Goal: Information Seeking & Learning: Find specific fact

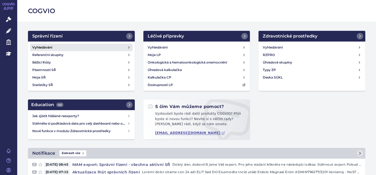
click at [45, 45] on h4 "Vyhledávání" at bounding box center [42, 47] width 20 height 5
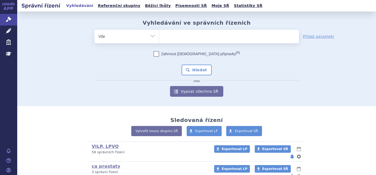
click at [207, 33] on ul at bounding box center [228, 35] width 139 height 11
click at [159, 33] on select at bounding box center [159, 36] width 0 height 13
type input "ke"
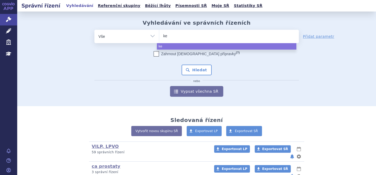
type input "key"
type input "keyt"
type input "keytr"
type input "keytru"
type input "keytruda"
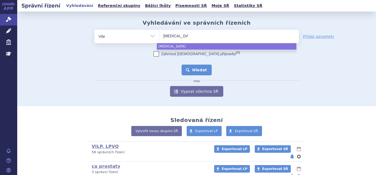
select select "keytruda"
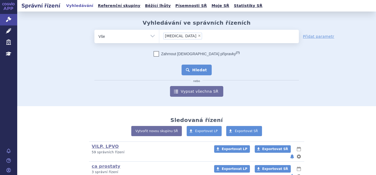
click at [188, 69] on button "Hledat" at bounding box center [196, 70] width 30 height 11
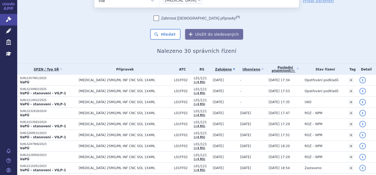
scroll to position [36, 0]
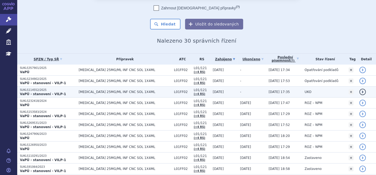
click at [42, 92] on strong "VaPÚ - stanovení - VILP-1" at bounding box center [43, 94] width 46 height 4
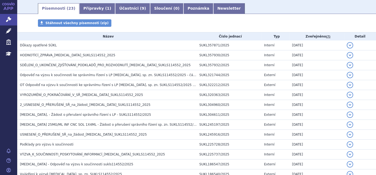
scroll to position [84, 0]
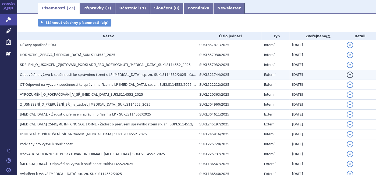
click at [138, 76] on span "Odpověď na výzvu k součinnosti ke správnímu řízení s LP Keytruda, sp. zn. SUKLS…" at bounding box center [109, 75] width 179 height 4
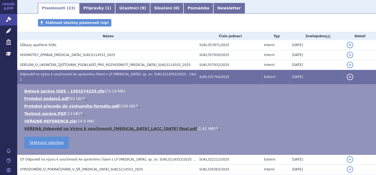
click at [133, 127] on link "VEŘENÁ_Odpověď na Výzvu k součinnosti_Keytruda_LACC_2025-08-11 final.pdf" at bounding box center [110, 129] width 173 height 4
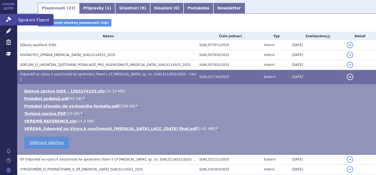
click at [4, 23] on link "Správní řízení" at bounding box center [8, 19] width 17 height 11
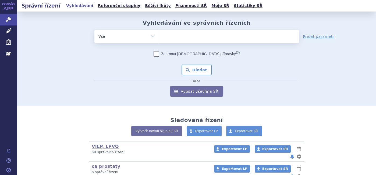
click at [206, 35] on ul at bounding box center [228, 35] width 139 height 11
click at [159, 35] on select at bounding box center [159, 36] width 0 height 13
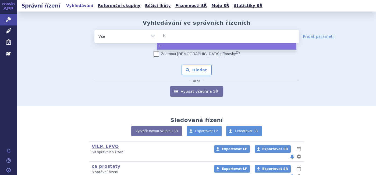
type input "he"
type input "het"
type input "hetro"
type input "hetron"
type input "hetroni"
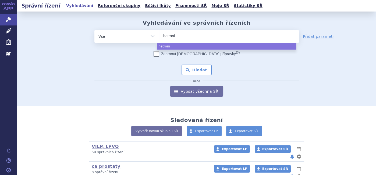
type input "hetronif"
select select "hetronif"
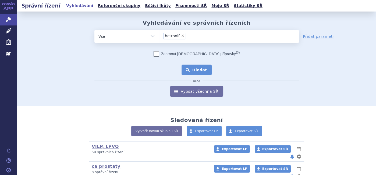
click at [192, 70] on button "Hledat" at bounding box center [196, 70] width 30 height 11
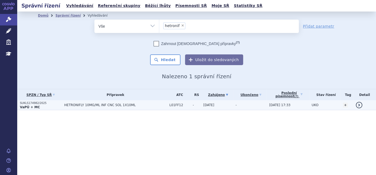
click at [105, 105] on span "HETRONIFLY 10MG/ML INF CNC SOL 1X10ML" at bounding box center [115, 105] width 102 height 4
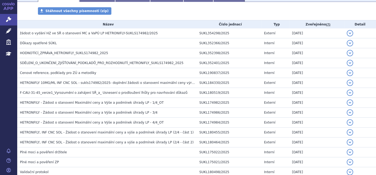
scroll to position [129, 0]
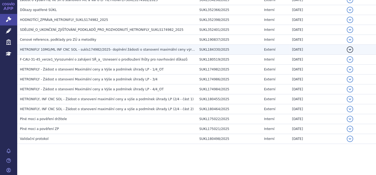
click at [152, 52] on h3 "HETRONIFLY 10MG/ML INF CNC SOL - sukls174982/2025- doplnění žádosti o stanovení…" at bounding box center [108, 49] width 176 height 5
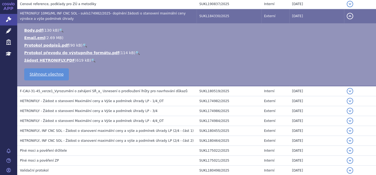
scroll to position [196, 0]
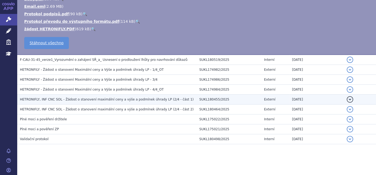
click at [147, 98] on span "HETRONIFLY, INF CNC SOL - Žádost o stanovení maximální ceny a výše a podmínek ú…" at bounding box center [107, 100] width 174 height 4
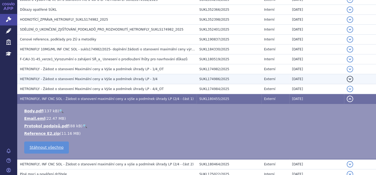
click at [134, 78] on span "HETRONFILY - Žádost o stanovení Maximální ceny a Výše a podmínek úhrady LP - 3/4" at bounding box center [89, 79] width 138 height 4
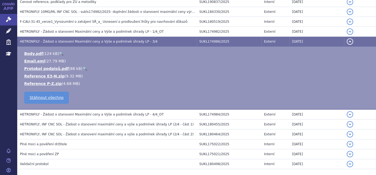
scroll to position [176, 0]
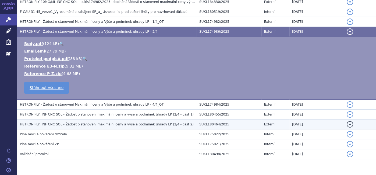
click at [150, 123] on span "HETRONIFLY, INF CNC SOL - Žádost o stanovení maximální ceny a výše a podmínek ú…" at bounding box center [107, 125] width 174 height 4
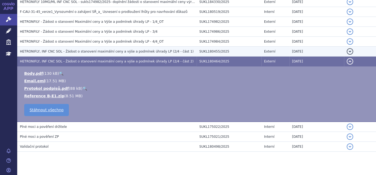
click at [131, 52] on span "HETRONIFLY, INF CNC SOL - Žádost o stanovení maximální ceny a výše a podmínek ú…" at bounding box center [107, 52] width 174 height 4
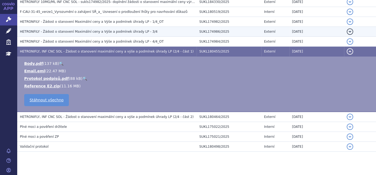
click at [124, 31] on span "HETRONFILY - Žádost o stanovení Maximální ceny a Výše a podmínek úhrady LP - 3/4" at bounding box center [89, 32] width 138 height 4
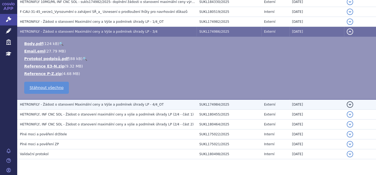
click at [121, 103] on span "HETRONFILY - Žádost o stanovení Maximální ceny a Výše a podmínek úhrady LP - 4/…" at bounding box center [91, 105] width 143 height 4
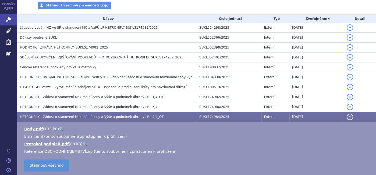
scroll to position [97, 0]
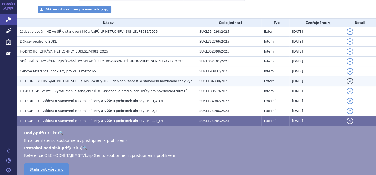
click at [139, 80] on span "HETRONIFLY 10MG/ML INF CNC SOL - sukls174982/2025- doplnění žádosti o stanovení…" at bounding box center [130, 82] width 220 height 4
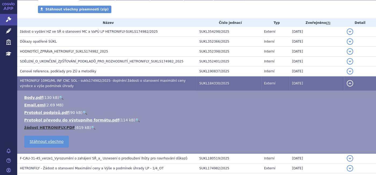
click at [57, 128] on link "žádost HETRONIFLY.PDF" at bounding box center [49, 128] width 51 height 4
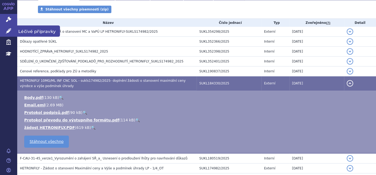
click at [14, 27] on link "Léčivé přípravky" at bounding box center [8, 31] width 17 height 11
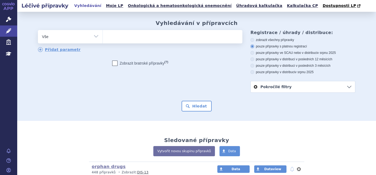
click at [149, 32] on ul at bounding box center [172, 35] width 139 height 11
click at [103, 32] on select at bounding box center [102, 36] width 0 height 13
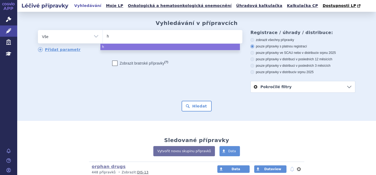
type input "he"
type input "het"
type input "hetro"
type input "hetron"
type input "hetroni"
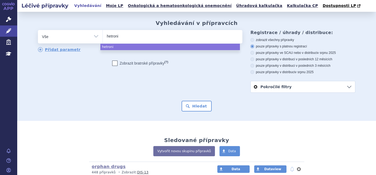
type input "hetronif"
type input "hetronifly"
select select "hetronifly"
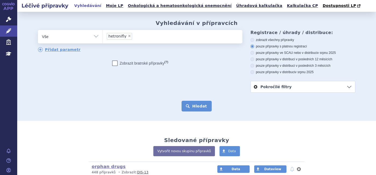
click at [195, 110] on button "Hledat" at bounding box center [196, 106] width 30 height 11
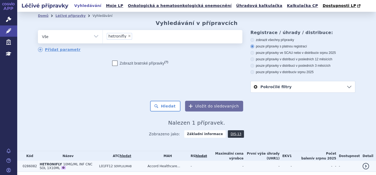
click at [48, 164] on span "HETRONIFLY" at bounding box center [50, 165] width 22 height 4
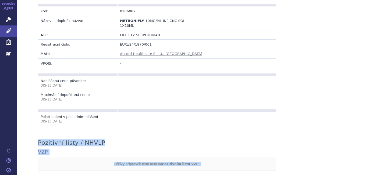
click at [370, 174] on div "Přehled Tento produkt nemá SCAU data. Kód: 0286082 Název + doplněk názvu: HETRO…" at bounding box center [196, 152] width 358 height 370
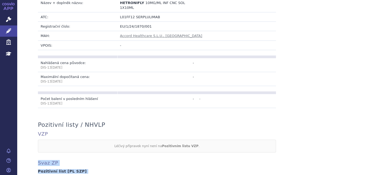
click at [370, 174] on div "Přehled Tento produkt nemá SCAU data. Kód: 0286082 Název + doplněk názvu: HETRO…" at bounding box center [196, 134] width 358 height 370
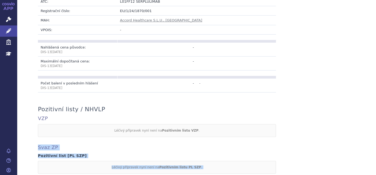
click at [370, 174] on div "Přehled Tento produkt nemá SCAU data. Kód: 0286082 Název + doplněk názvu: HETRO…" at bounding box center [196, 119] width 358 height 370
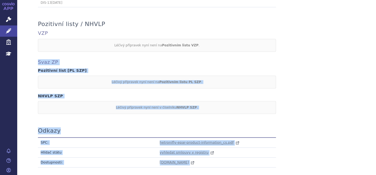
click at [370, 174] on div "Přehled Tento produkt nemá SCAU data. Kód: 0286082 Název + doplněk názvu: HETRO…" at bounding box center [196, 33] width 358 height 370
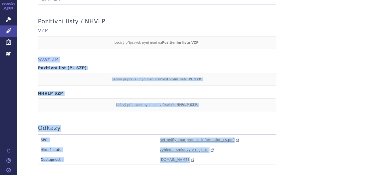
click at [370, 174] on div "Přehled Tento produkt nemá SCAU data. Kód: 0286082 Název + doplněk názvu: HETRO…" at bounding box center [196, 31] width 358 height 370
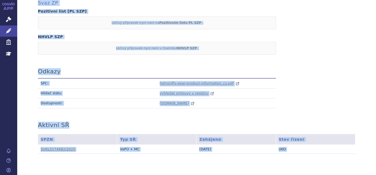
scroll to position [318, 0]
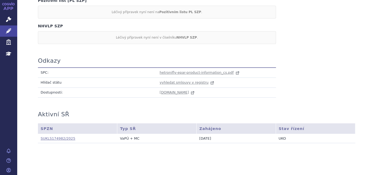
click at [55, 137] on link "SUKLS174982/2025" at bounding box center [58, 139] width 35 height 4
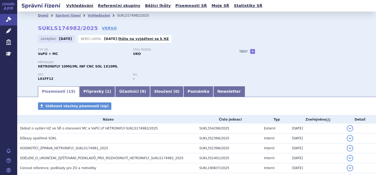
click at [80, 150] on span "HODNOTÍCÍ_ZPRÁVA_HETRONIFLY_SUKLS174982_2025" at bounding box center [64, 149] width 88 height 4
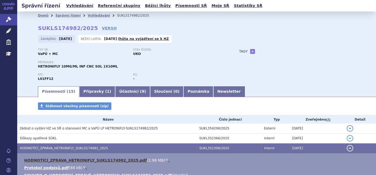
click at [76, 161] on link "HODNOTÍCÍ_ZPRÁVA_HETRONIFLY_SUKLS174982_2025.pdf" at bounding box center [85, 160] width 122 height 4
